Goal: Task Accomplishment & Management: Complete application form

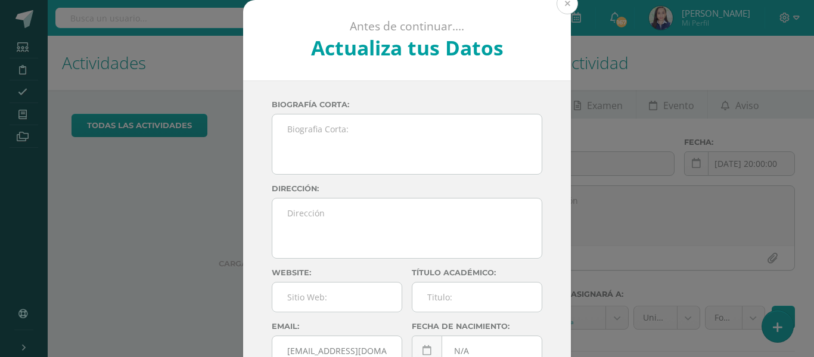
click at [565, 4] on button at bounding box center [566, 3] width 21 height 21
click at [565, 4] on link at bounding box center [576, 18] width 38 height 36
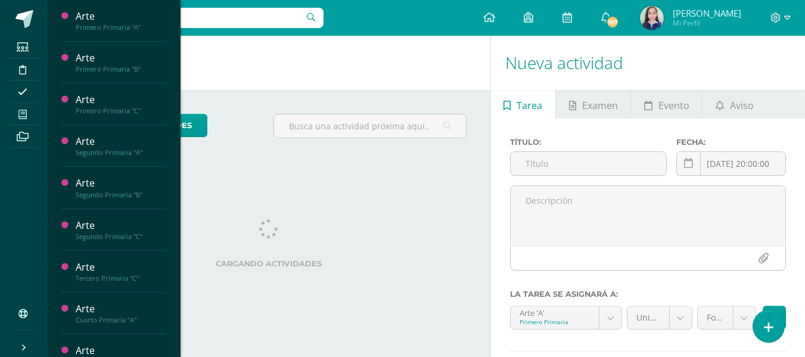
click at [24, 117] on icon at bounding box center [22, 115] width 8 height 10
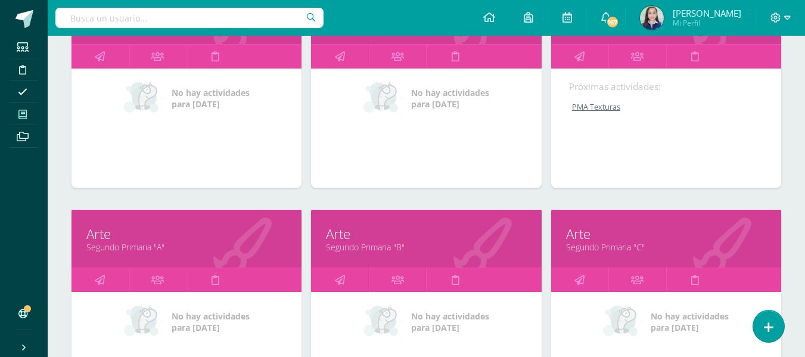
scroll to position [119, 0]
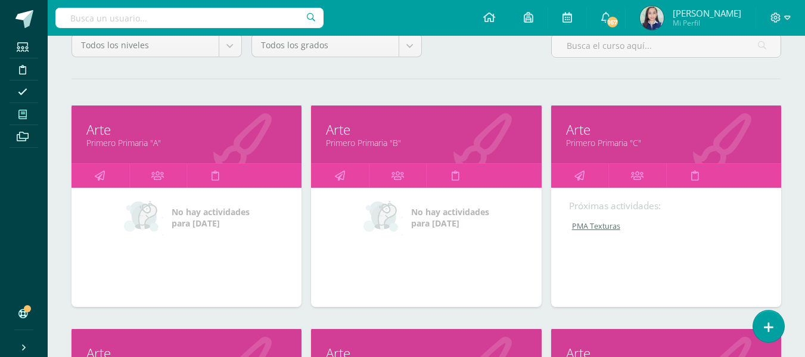
click at [113, 145] on link "Primero Primaria "A"" at bounding box center [186, 142] width 200 height 11
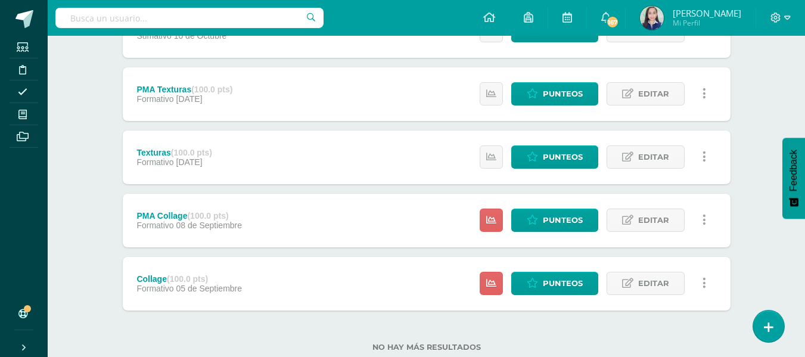
scroll to position [230, 0]
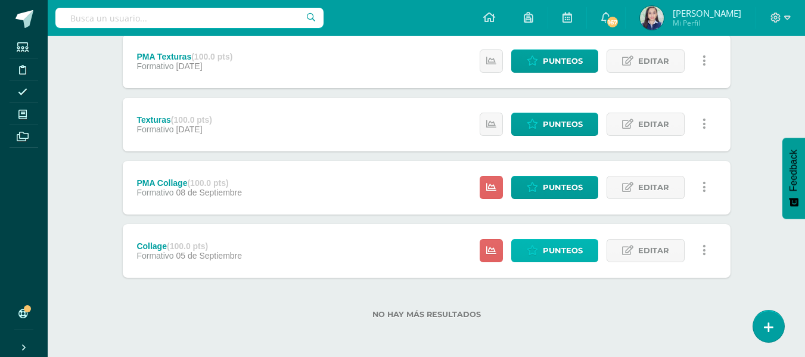
click at [571, 246] on span "Punteos" at bounding box center [563, 251] width 40 height 22
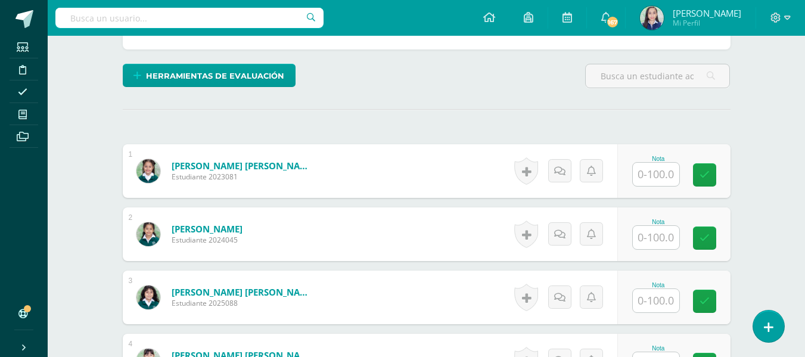
scroll to position [316, 0]
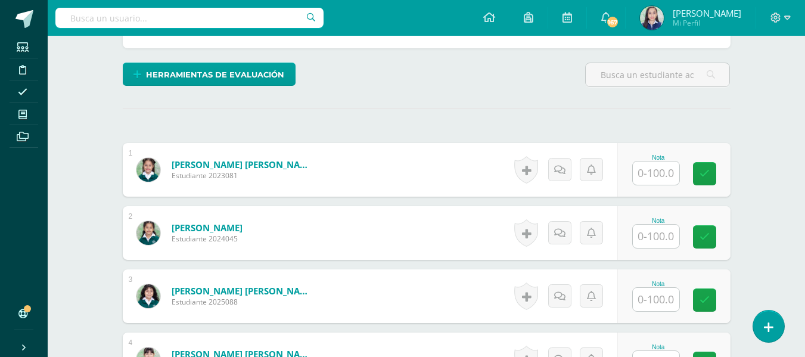
click at [655, 236] on input "text" at bounding box center [656, 236] width 46 height 23
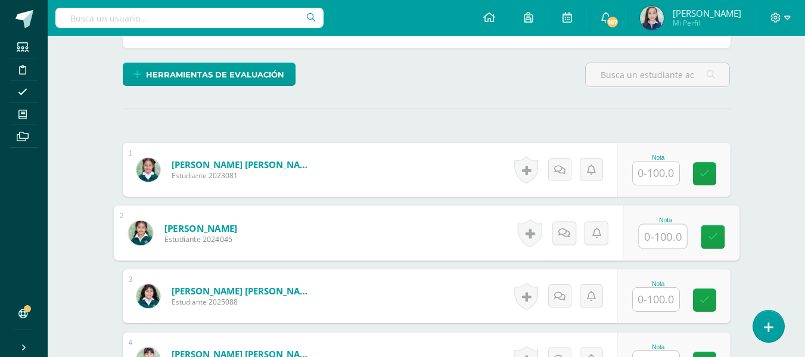
scroll to position [317, 0]
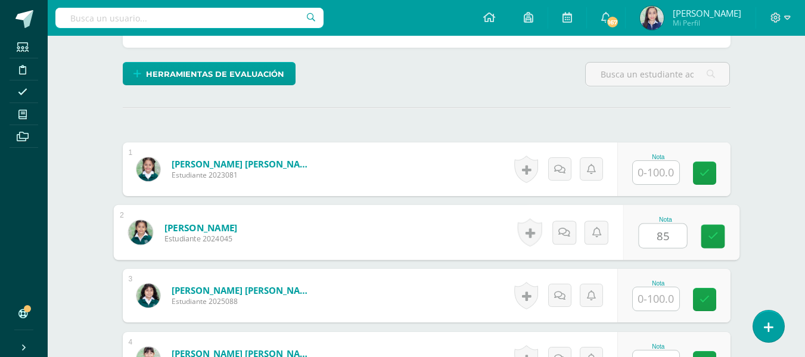
type input "85"
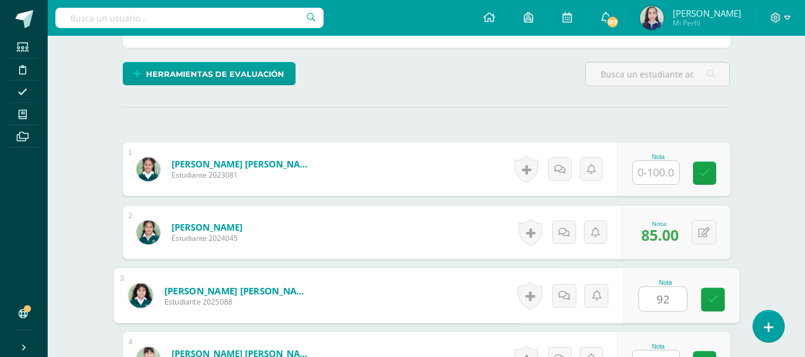
type input "92"
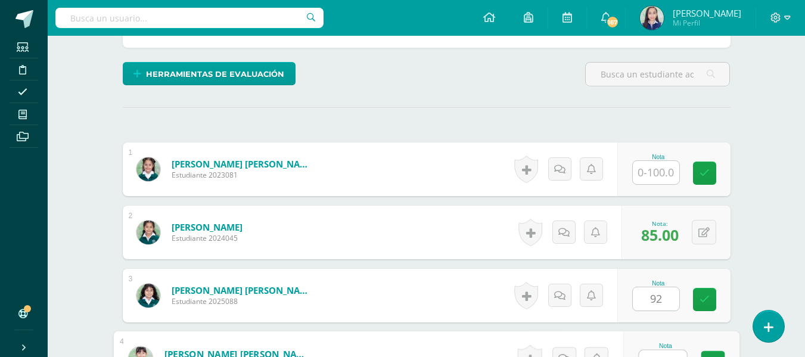
scroll to position [334, 0]
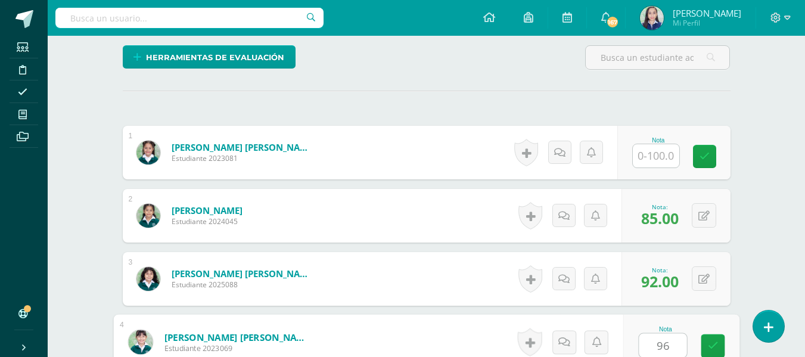
type input "96"
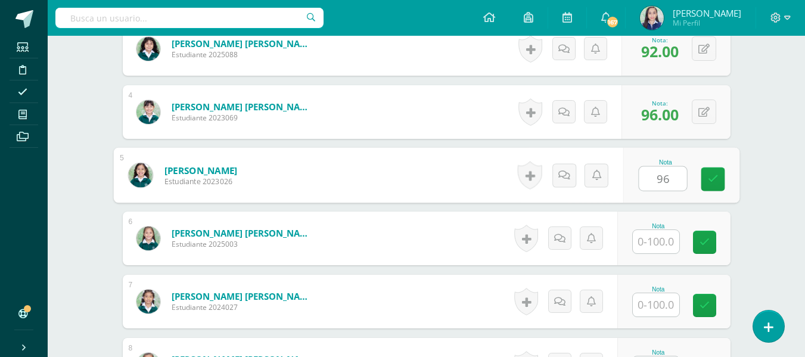
type input "96"
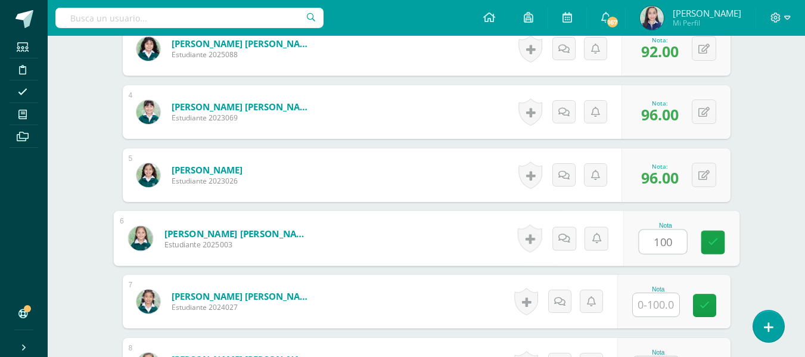
type input "100"
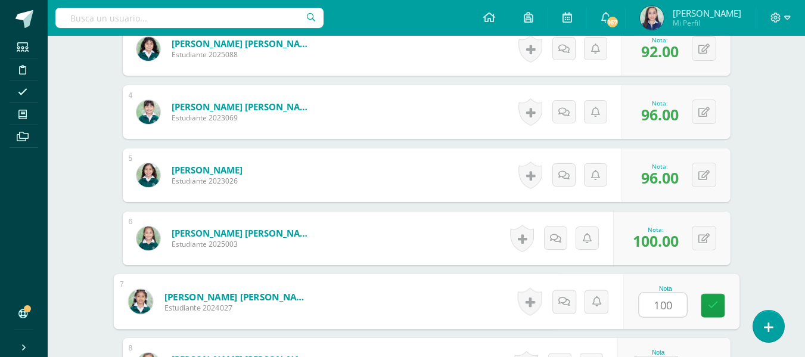
type input "100"
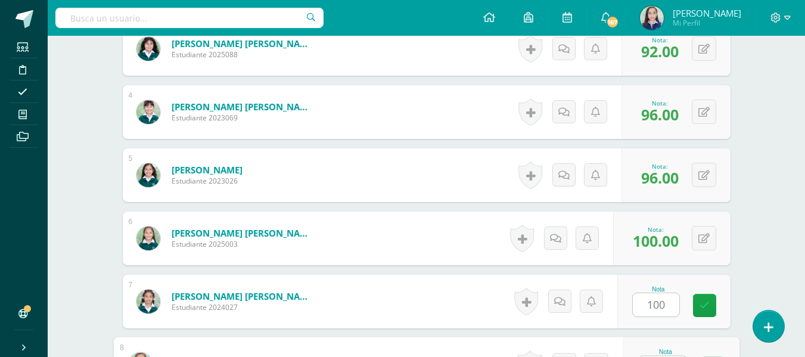
scroll to position [586, 0]
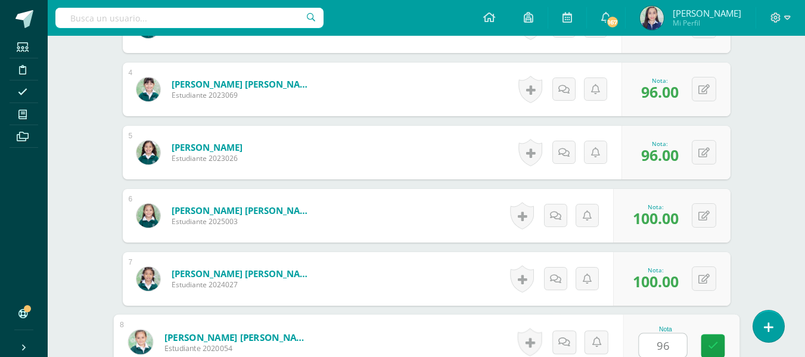
type input "96"
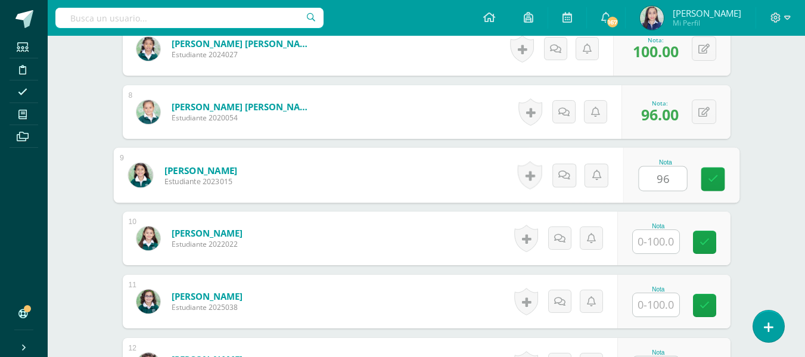
type input "96"
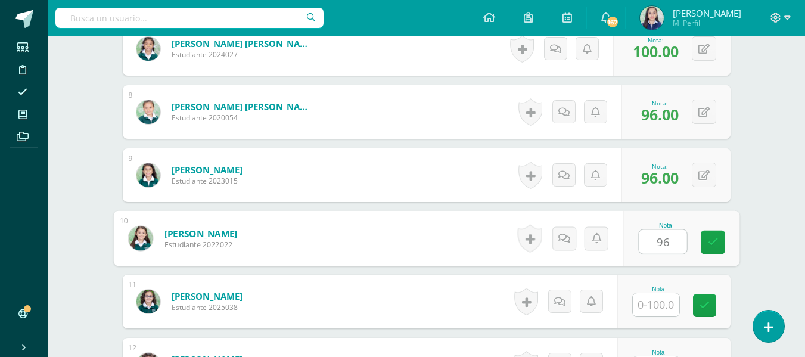
type input "96"
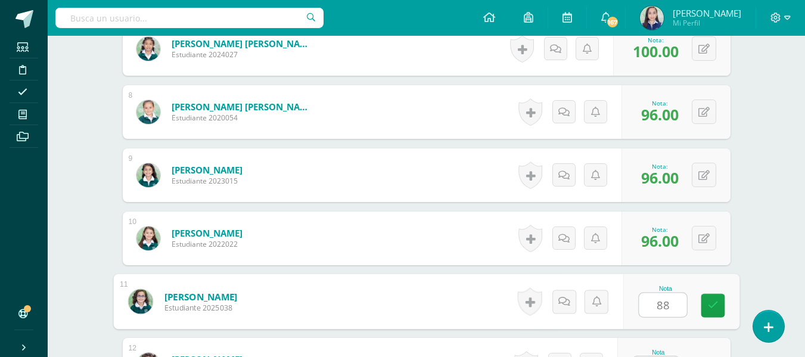
type input "88"
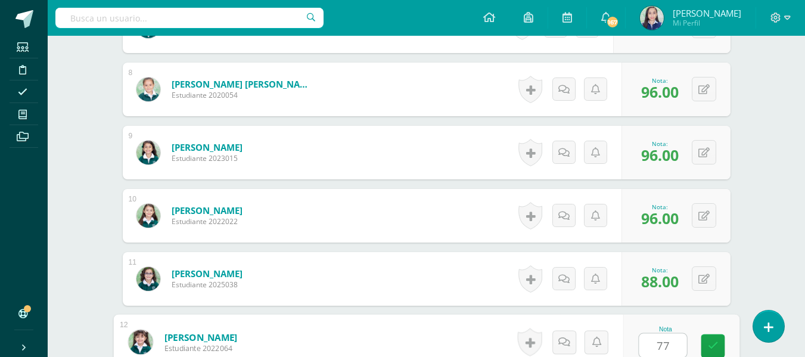
type input "77"
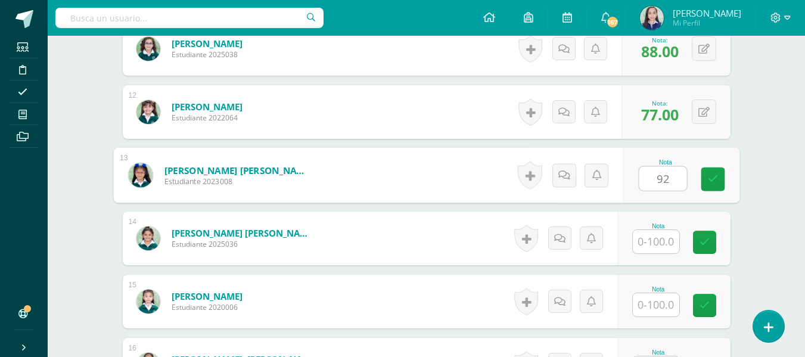
type input "92"
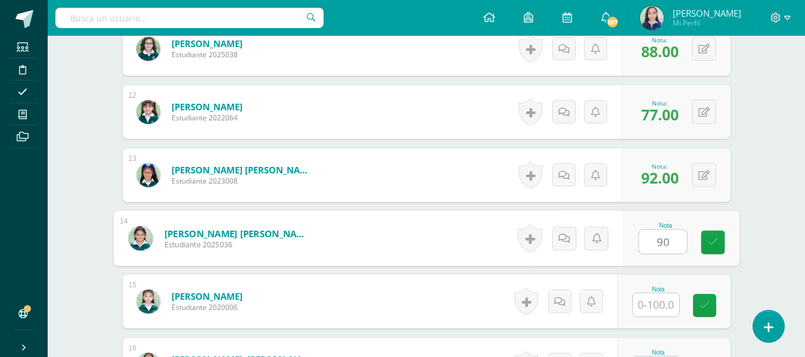
type input "90"
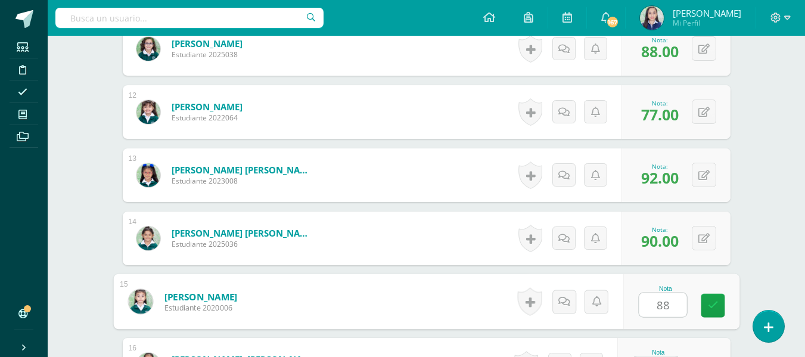
type input "88"
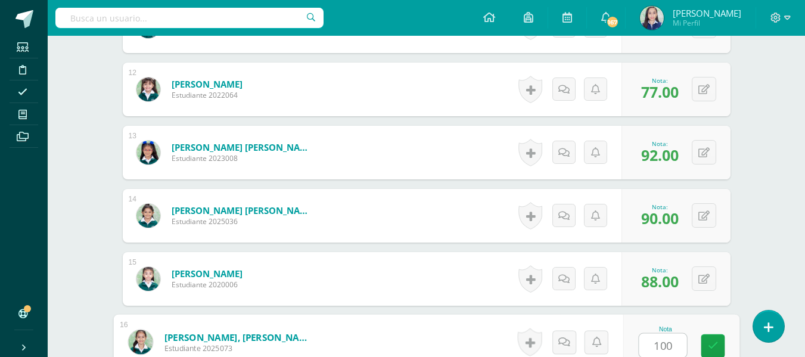
type input "100"
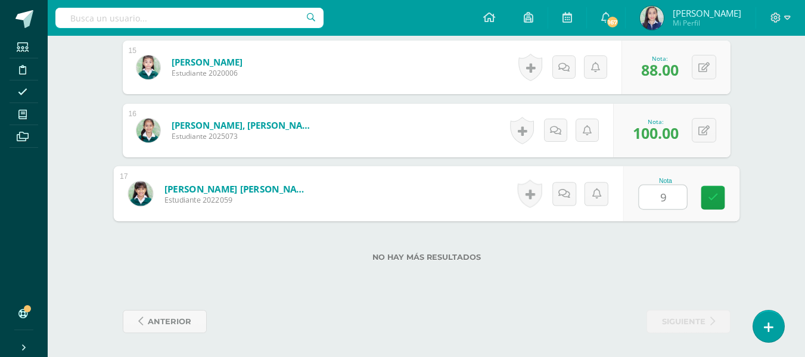
type input "96"
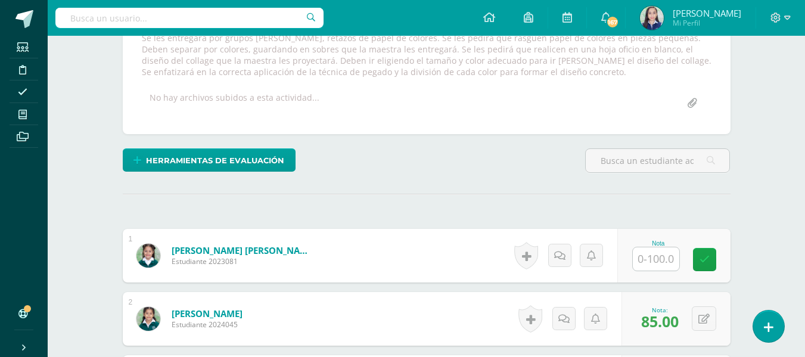
scroll to position [0, 0]
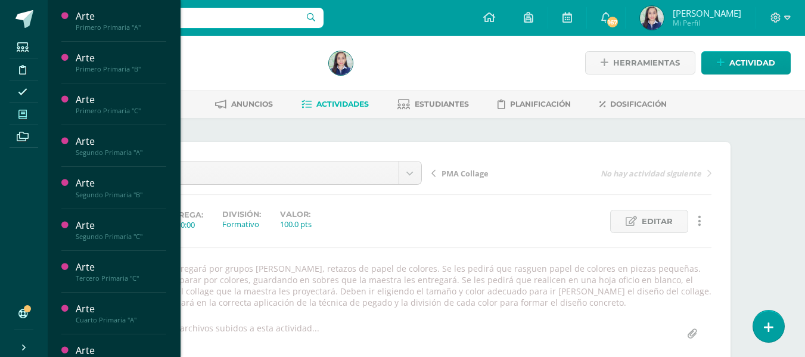
click at [21, 117] on icon at bounding box center [22, 115] width 8 height 10
